Goal: Communication & Community: Answer question/provide support

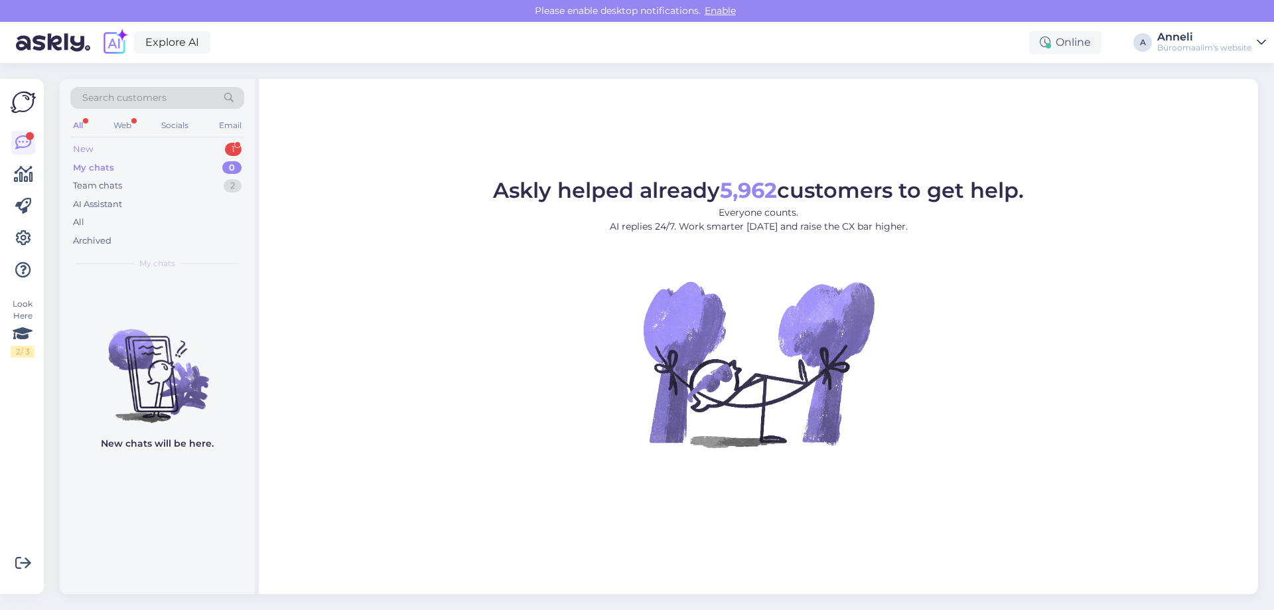
click at [167, 153] on div "New 1" at bounding box center [157, 149] width 174 height 19
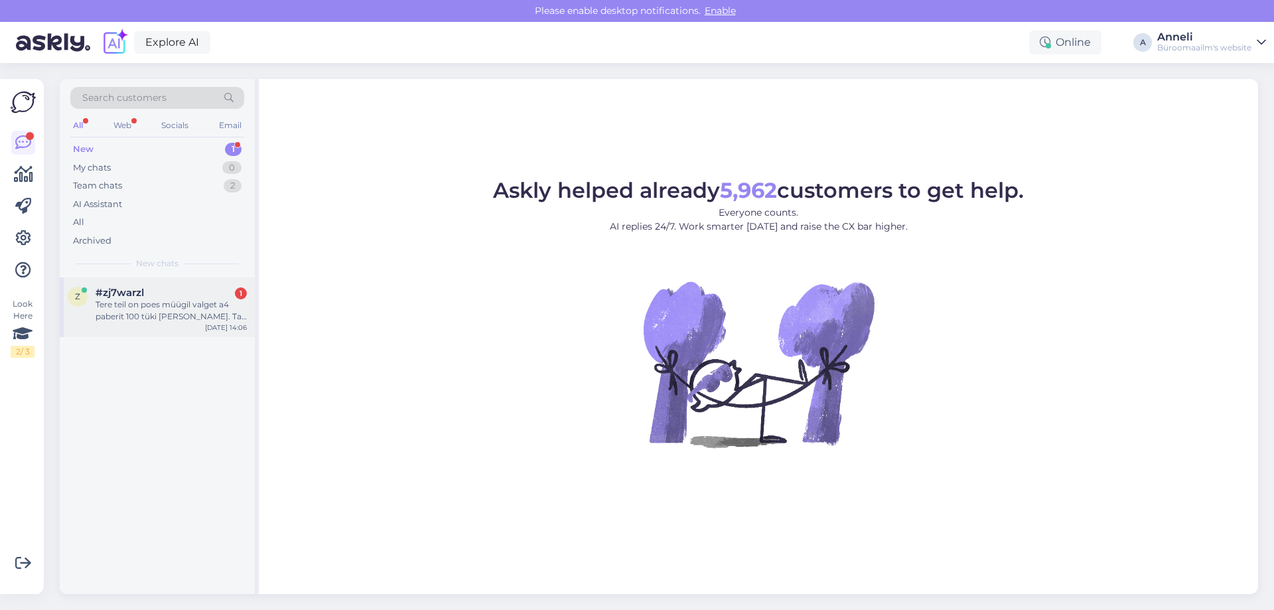
click at [139, 299] on div "Tere teil on poes müügil valget a4 paberit 100 tüki [PERSON_NAME]. Ta on plasti…" at bounding box center [171, 311] width 151 height 24
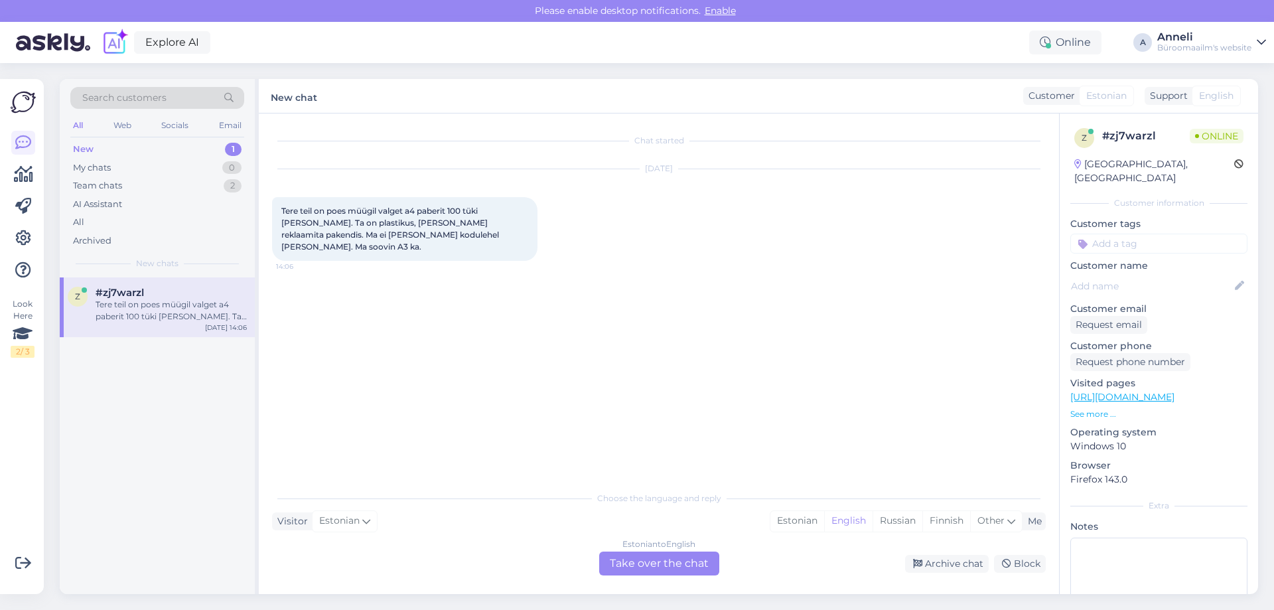
click at [564, 299] on div "Chat started [DATE] Tere teil on poes müügil valget a4 paberit 100 tüki [PERSON…" at bounding box center [665, 300] width 786 height 346
click at [741, 246] on div "[DATE] Tere teil on poes müügil valget a4 paberit 100 tüki [PERSON_NAME]. Ta on…" at bounding box center [659, 215] width 774 height 121
click at [725, 218] on div "[DATE] Tere teil on poes müügil valget a4 paberit 100 tüki [PERSON_NAME]. Ta on…" at bounding box center [659, 215] width 774 height 121
click at [558, 285] on div "Ta on paksem kui 80g 14:06" at bounding box center [659, 303] width 774 height 57
click at [642, 210] on div "[DATE] Tere teil on poes müügil valget a4 paberit 100 tüki [PERSON_NAME]. Ta on…" at bounding box center [659, 215] width 774 height 121
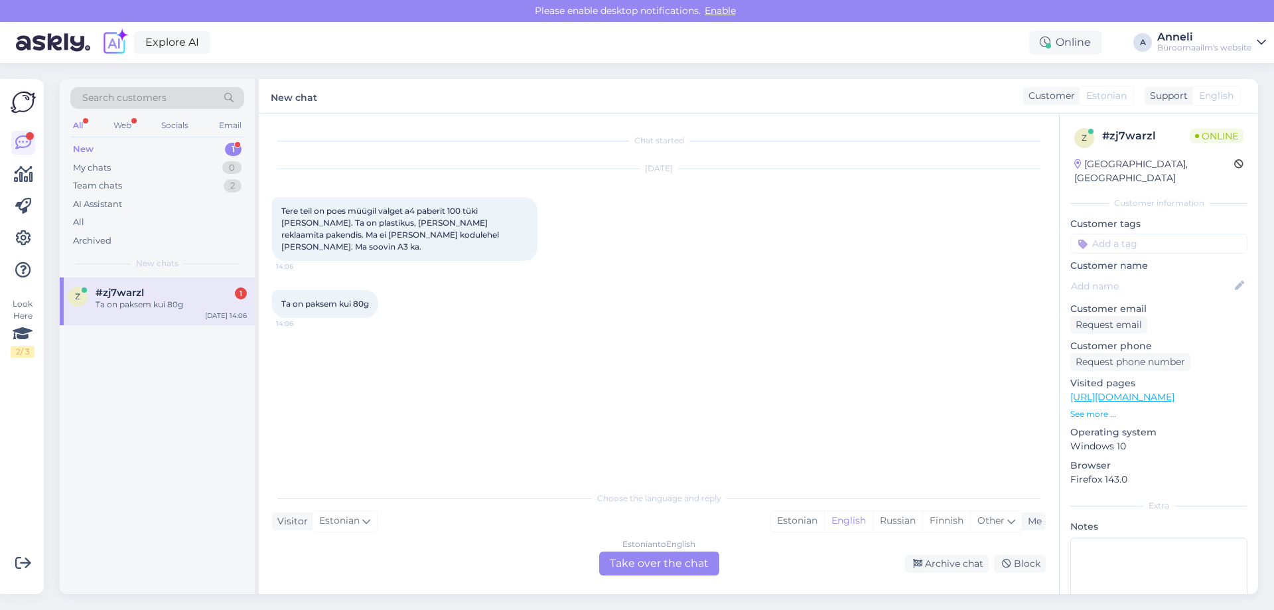
click at [759, 313] on div "Ta on paksem kui 80g 14:06" at bounding box center [659, 303] width 774 height 57
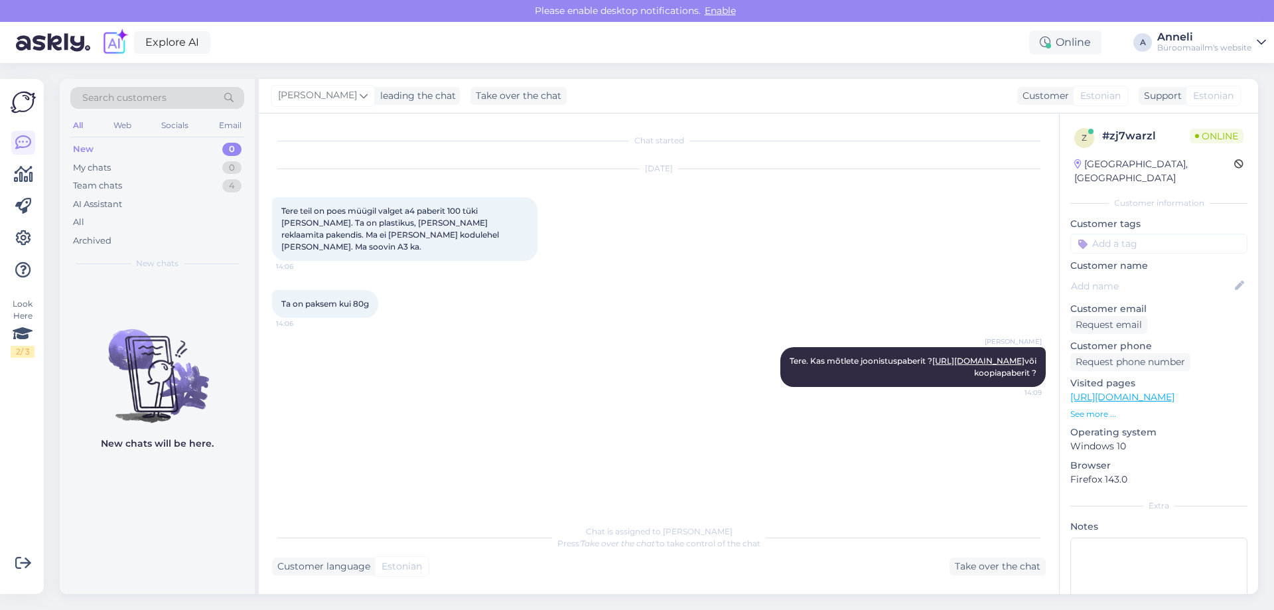
click at [491, 358] on div "[PERSON_NAME] Tere. Kas mõtlete joonistuspaberit ? [URL][DOMAIN_NAME] või koopi…" at bounding box center [659, 366] width 774 height 69
click at [451, 309] on div "Ta on paksem kui 80g 14:06" at bounding box center [659, 303] width 774 height 57
click at [649, 312] on div "Ta on paksem kui 80g 14:06" at bounding box center [659, 303] width 774 height 57
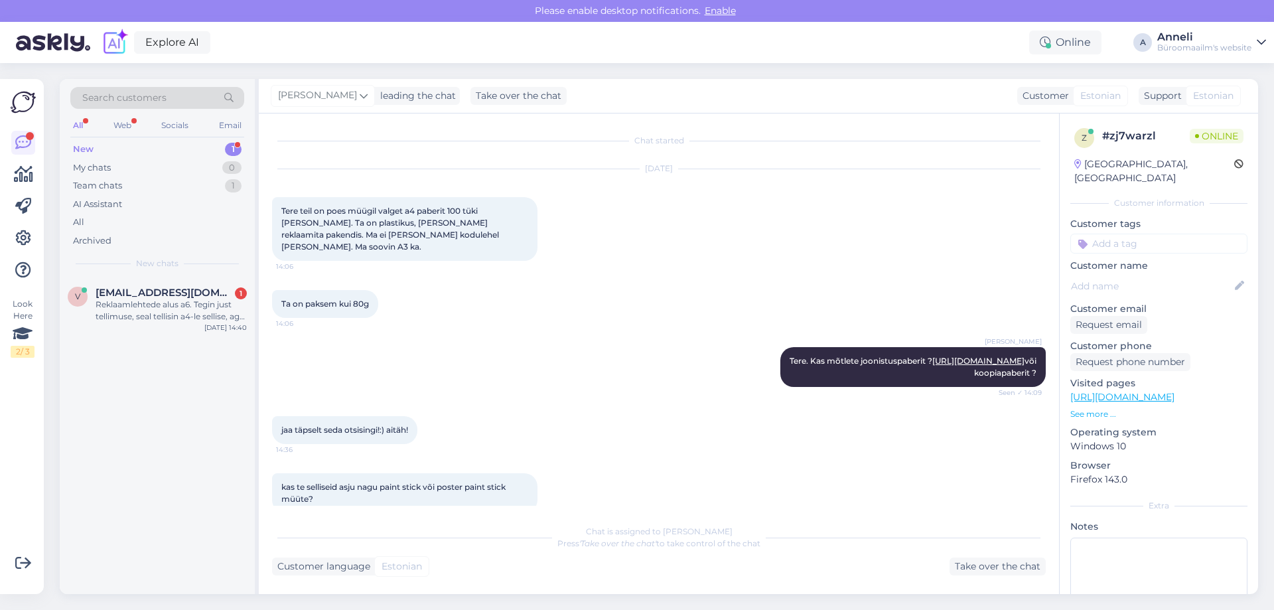
scroll to position [103, 0]
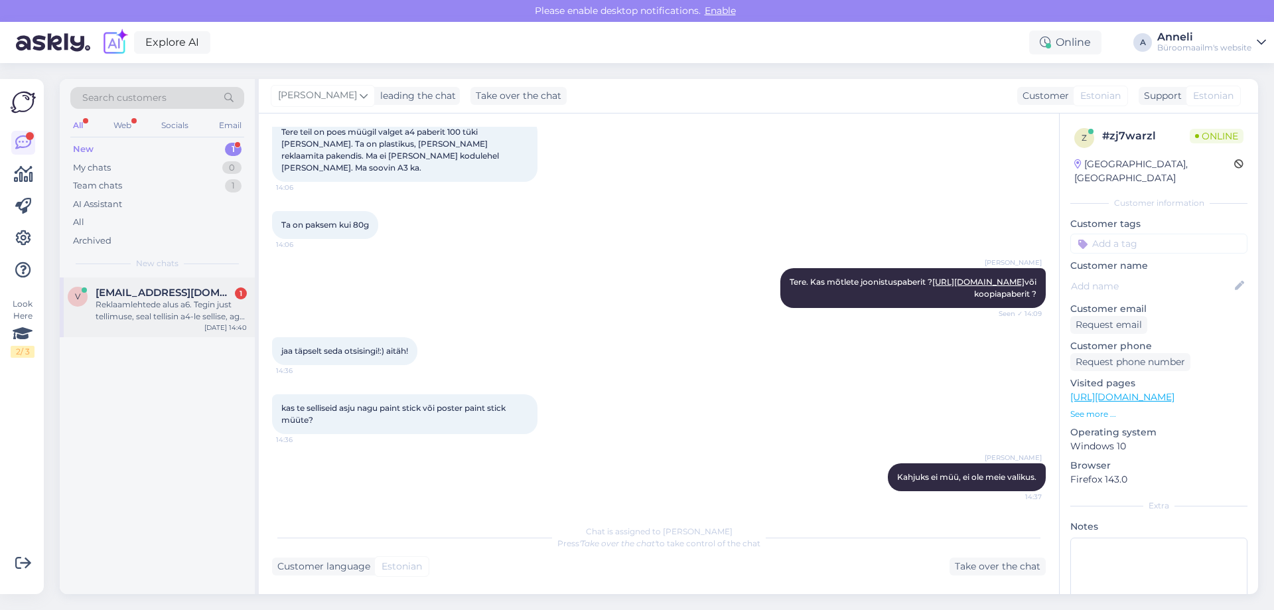
click at [197, 297] on span "[EMAIL_ADDRESS][DOMAIN_NAME]" at bounding box center [165, 293] width 138 height 12
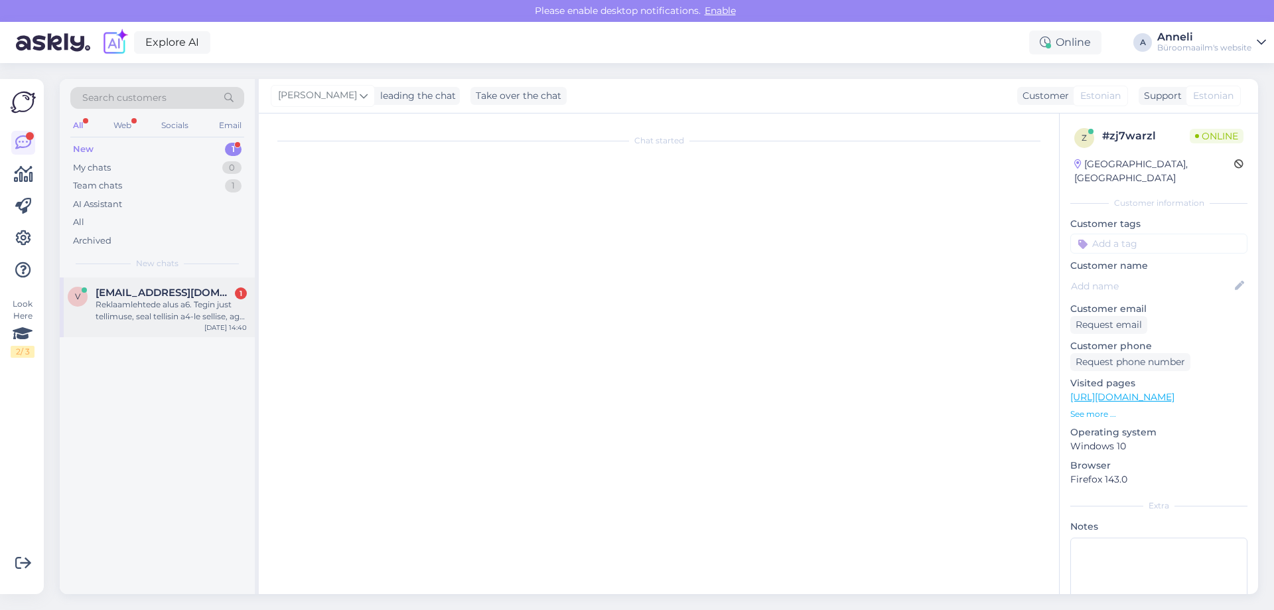
scroll to position [0, 0]
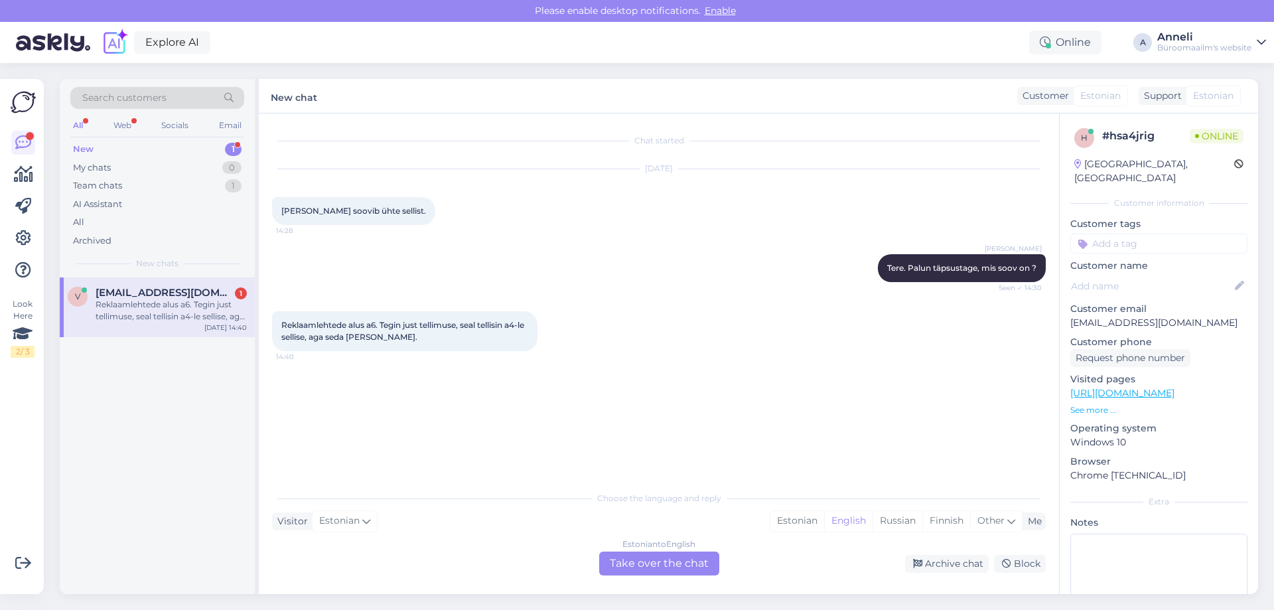
click at [565, 281] on div "[PERSON_NAME] Tere. Palun täpsustage, mis soov on ? Seen ✓ 14:30" at bounding box center [659, 268] width 774 height 57
